Goal: Information Seeking & Learning: Learn about a topic

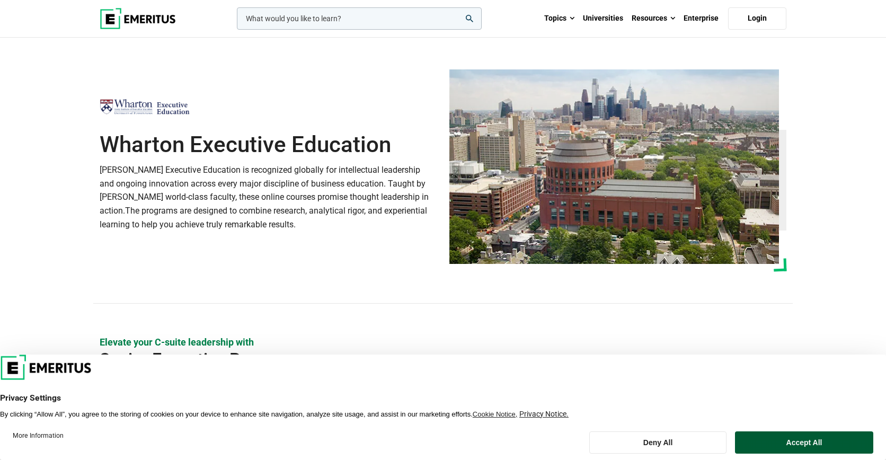
click at [782, 444] on button "Accept All" at bounding box center [804, 442] width 138 height 22
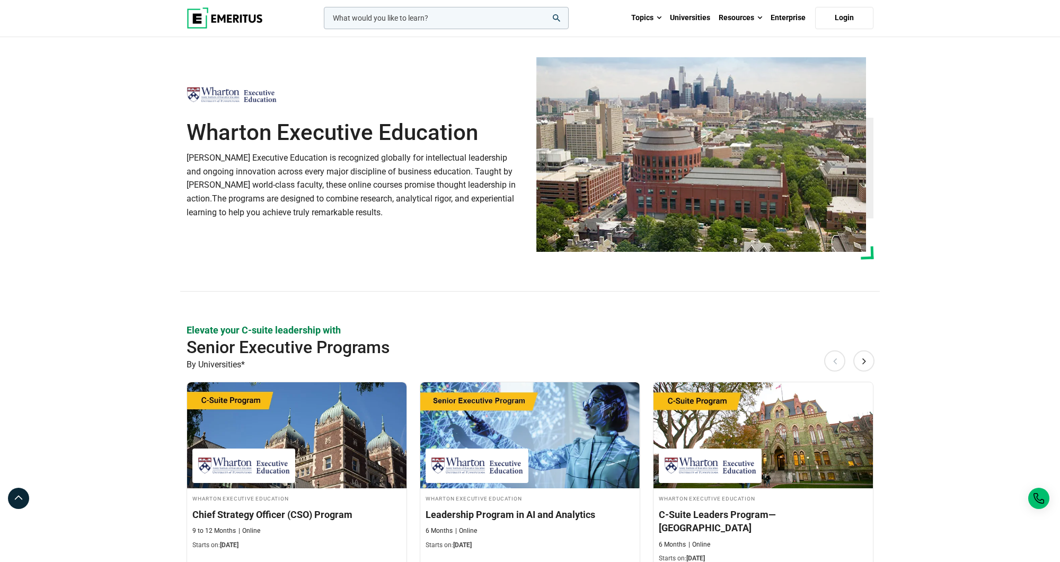
scroll to position [15, 0]
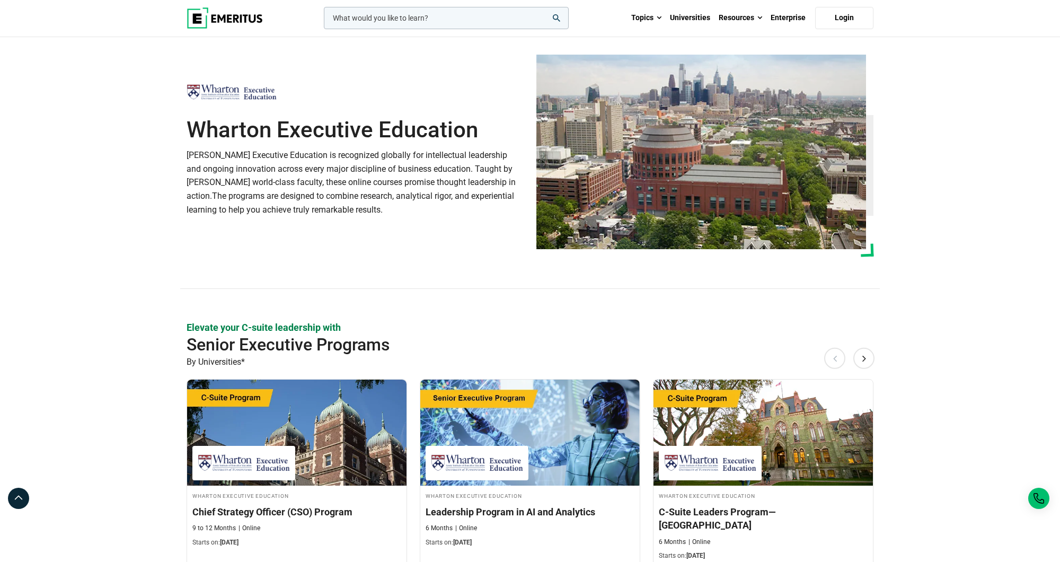
click at [225, 17] on img at bounding box center [225, 17] width 76 height 21
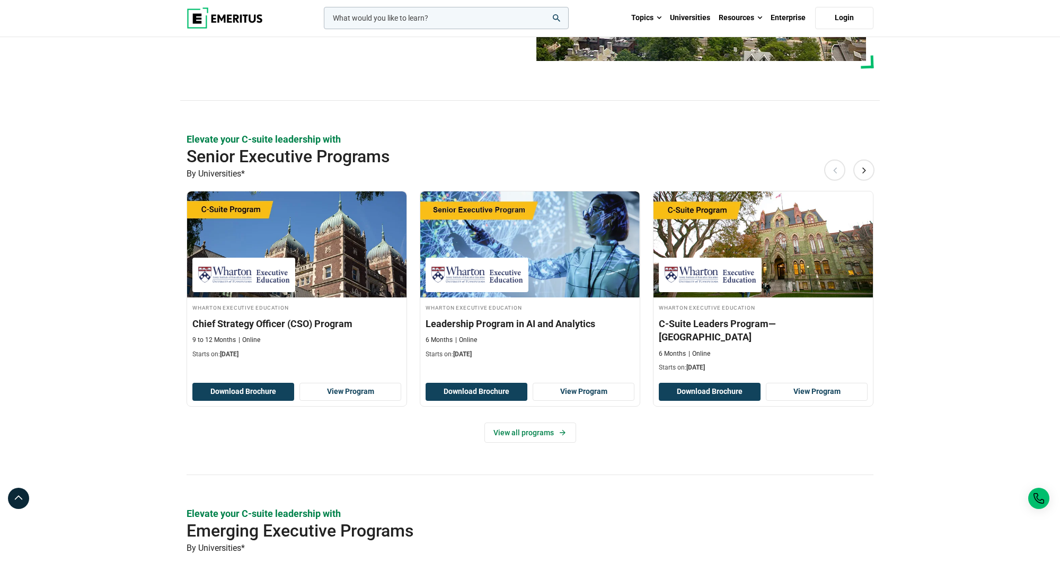
scroll to position [209, 0]
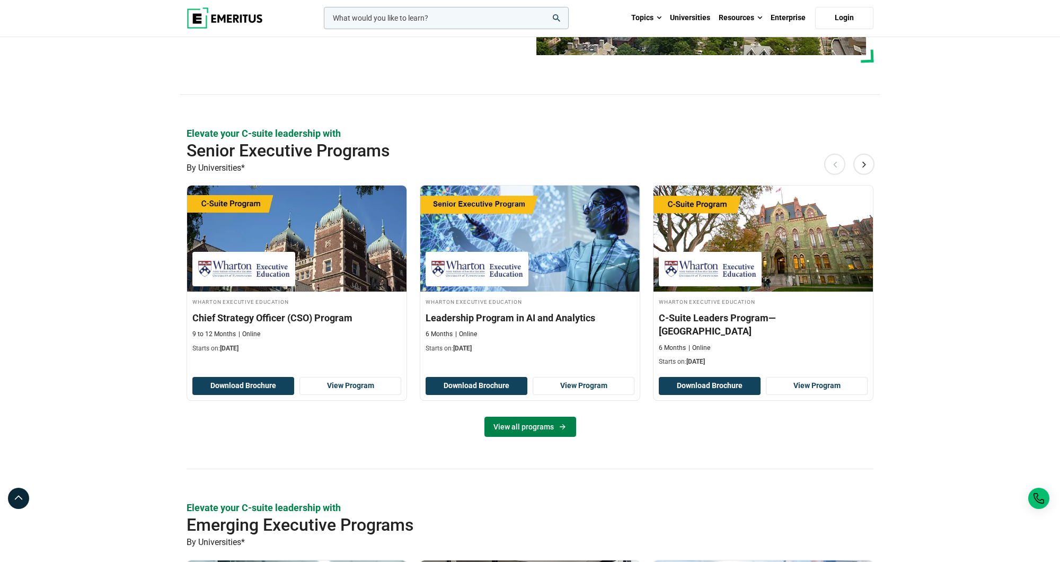
click at [537, 426] on link "View all programs" at bounding box center [530, 427] width 92 height 20
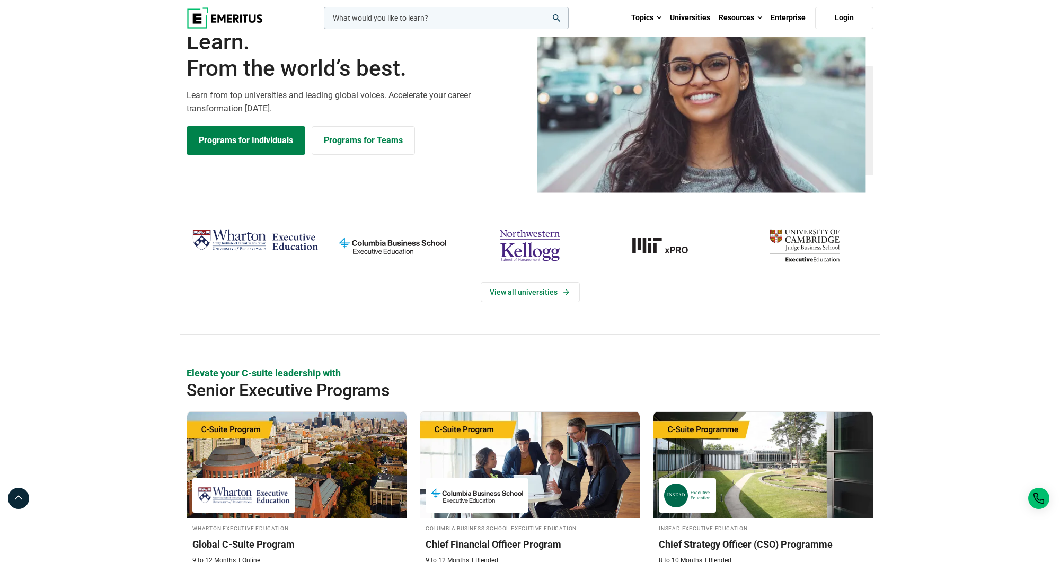
scroll to position [67, 0]
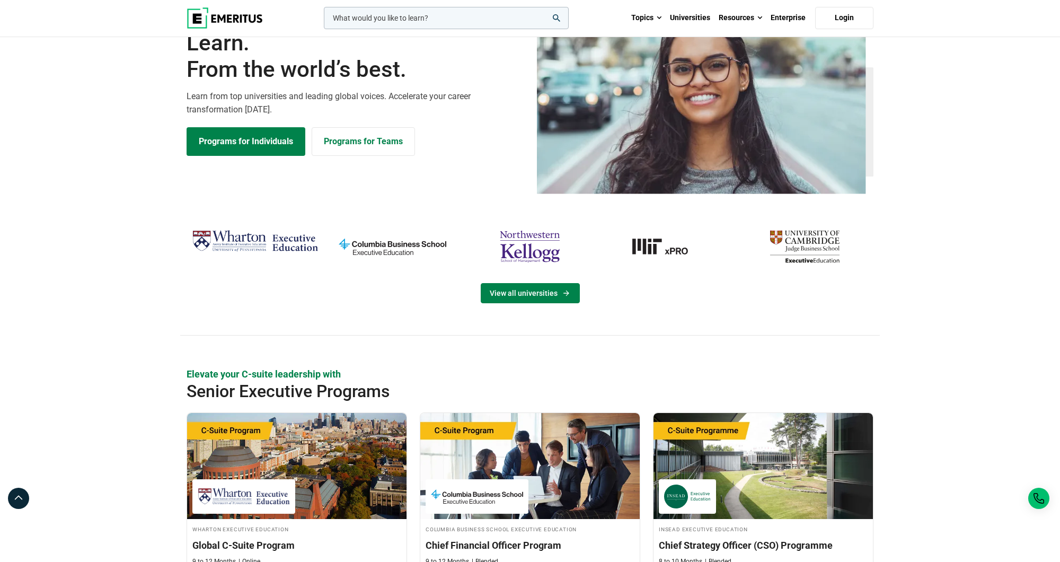
click at [559, 294] on link "View all universities" at bounding box center [530, 293] width 99 height 20
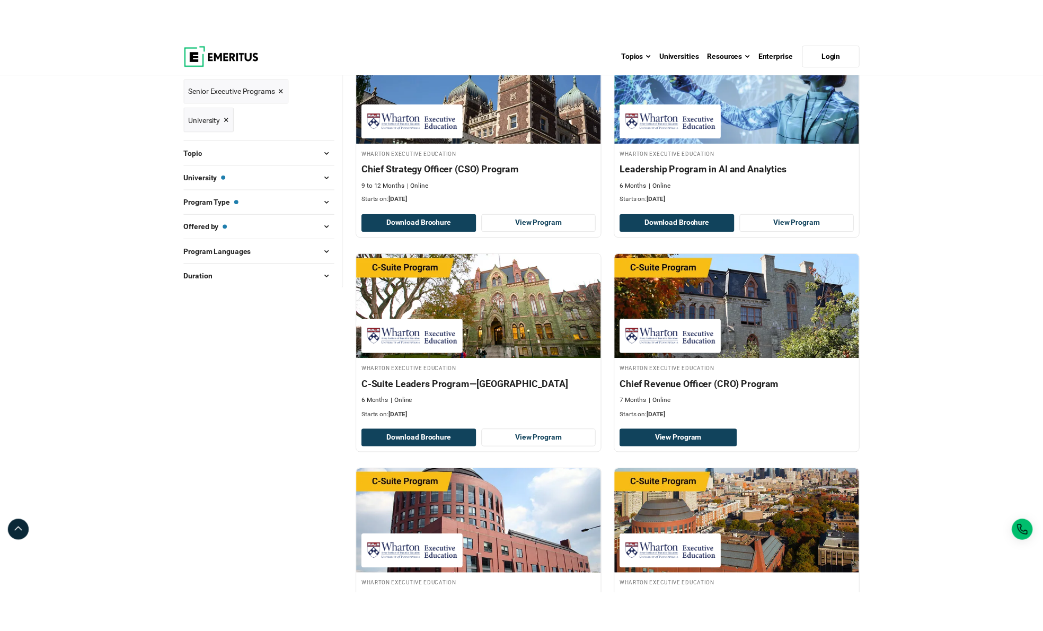
scroll to position [194, 0]
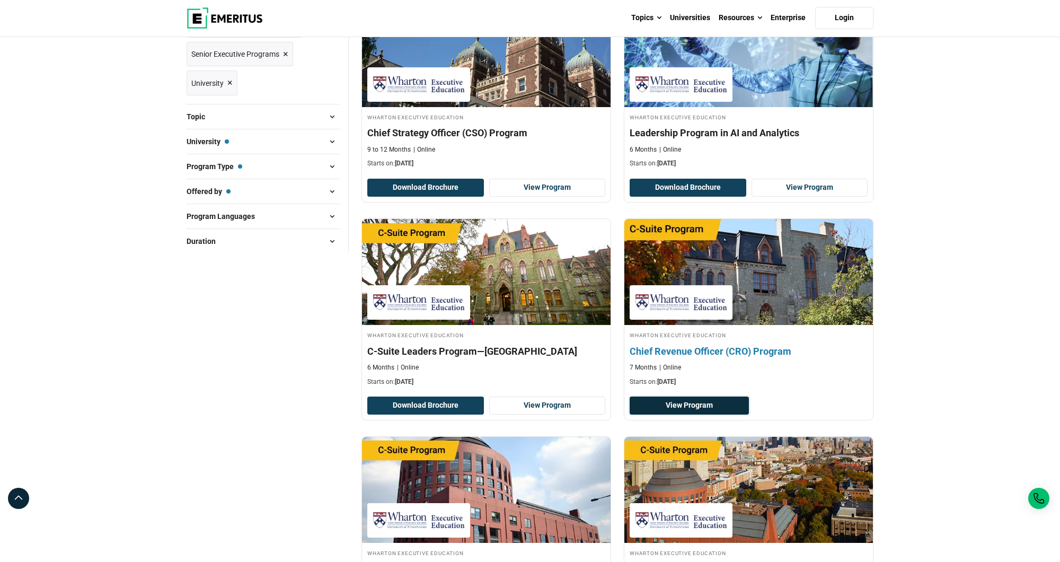
click at [701, 402] on link "View Program" at bounding box center [689, 405] width 119 height 18
